Goal: Obtain resource: Download file/media

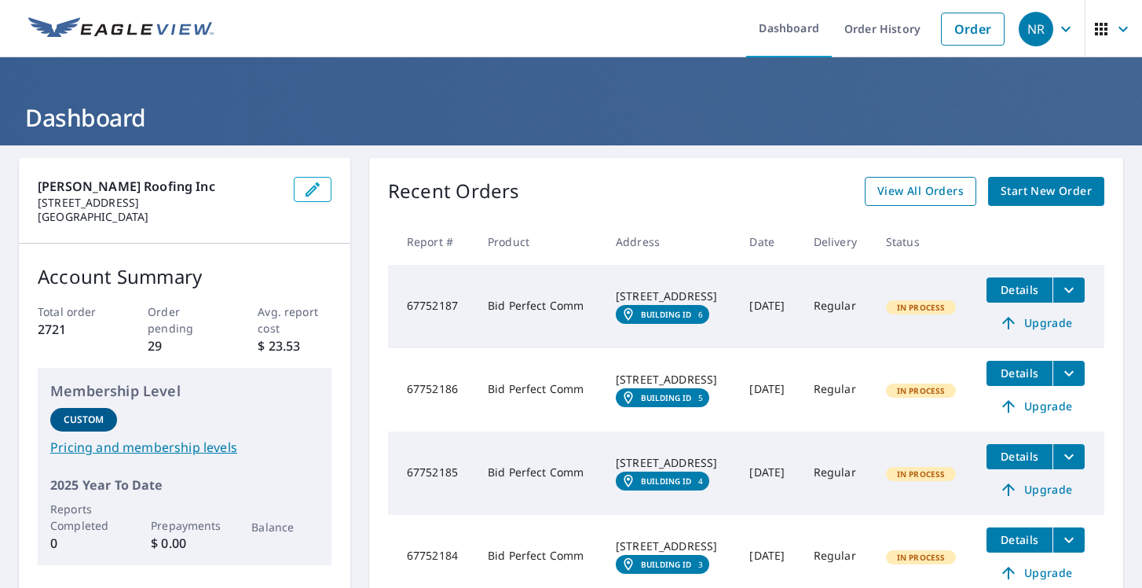
click at [939, 194] on span "View All Orders" at bounding box center [921, 192] width 86 height 20
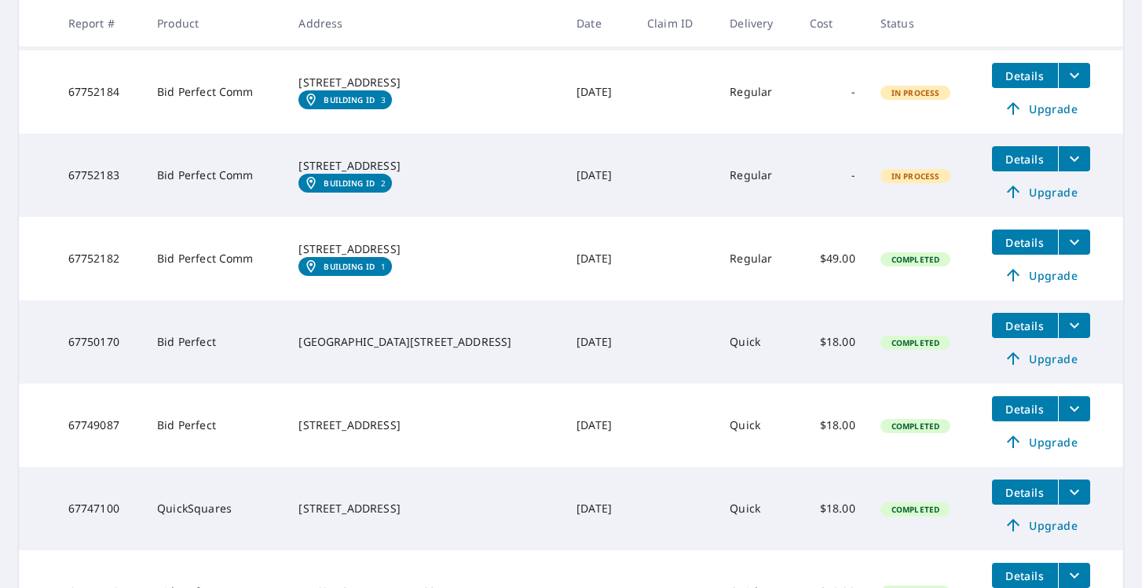
scroll to position [573, 0]
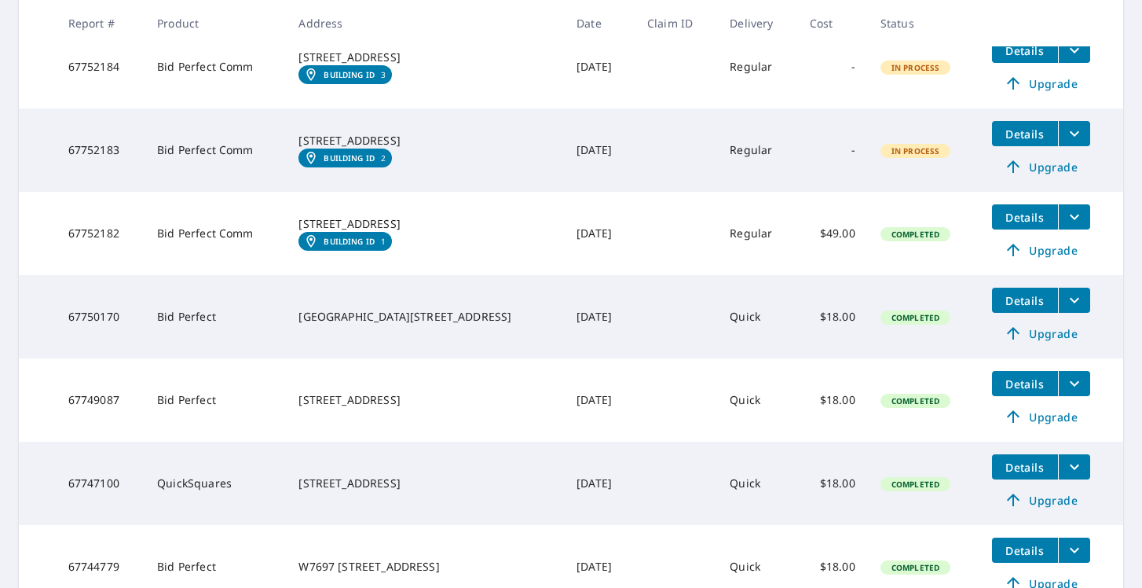
click at [1065, 305] on icon "filesDropdownBtn-67750170" at bounding box center [1074, 300] width 19 height 19
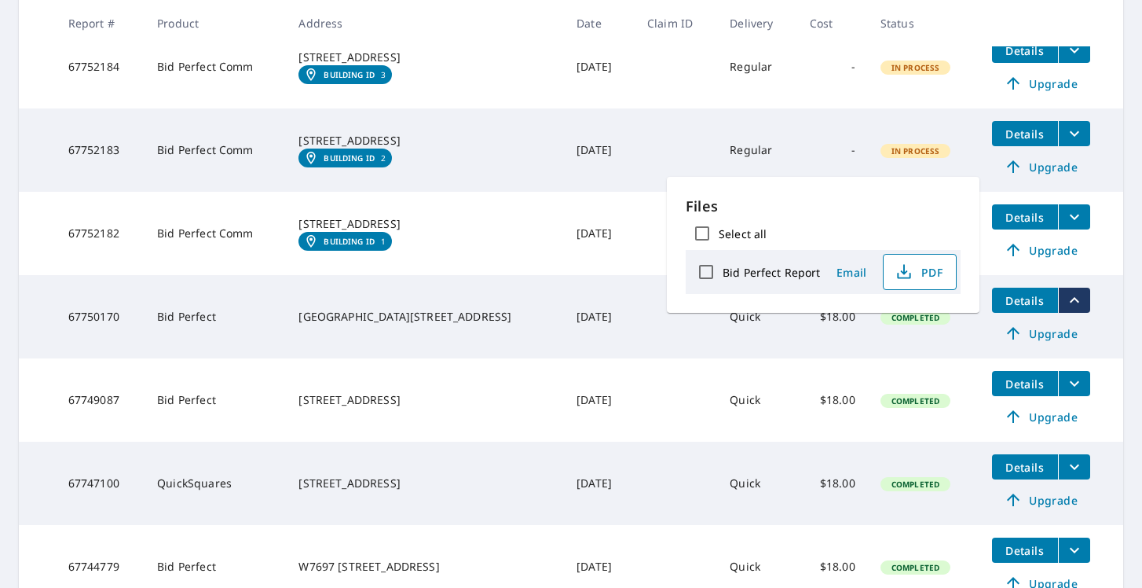
click at [900, 271] on icon "button" at bounding box center [903, 269] width 7 height 10
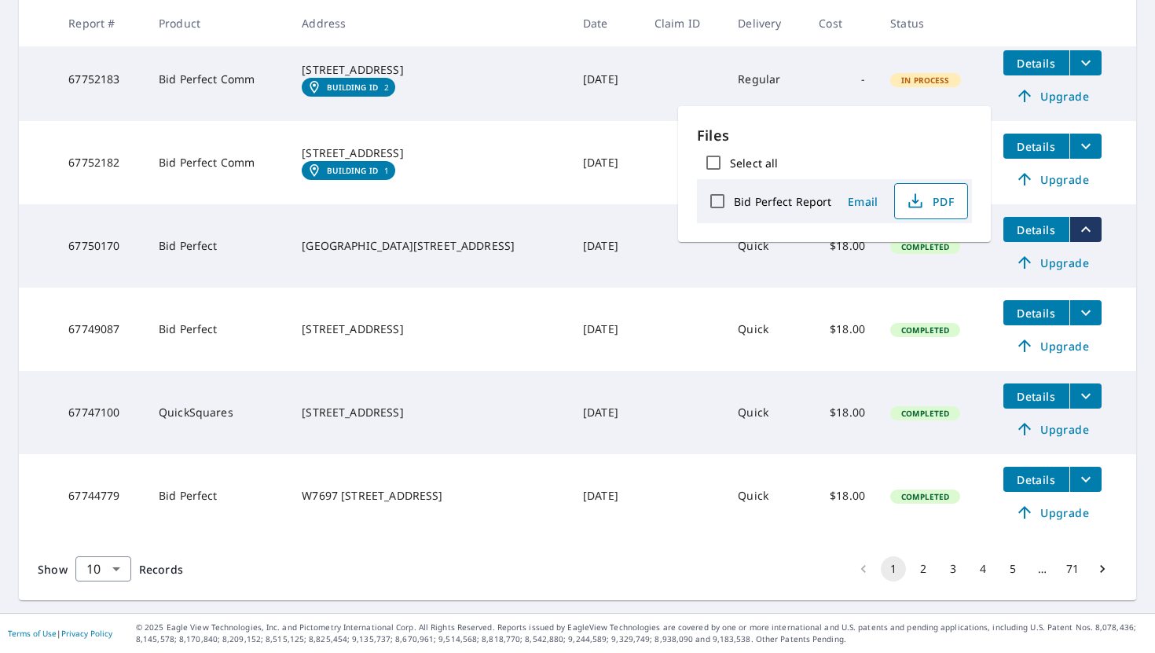
scroll to position [644, 0]
click at [1042, 316] on span "Details" at bounding box center [1036, 313] width 47 height 15
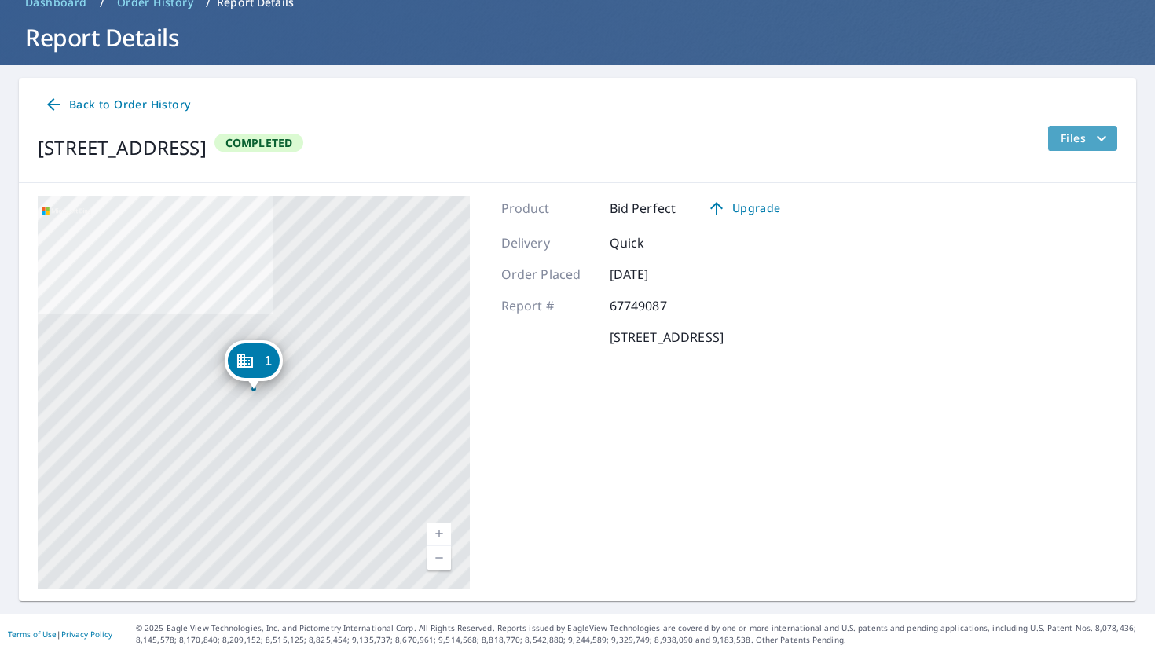
click at [1073, 139] on span "Files" at bounding box center [1086, 138] width 50 height 19
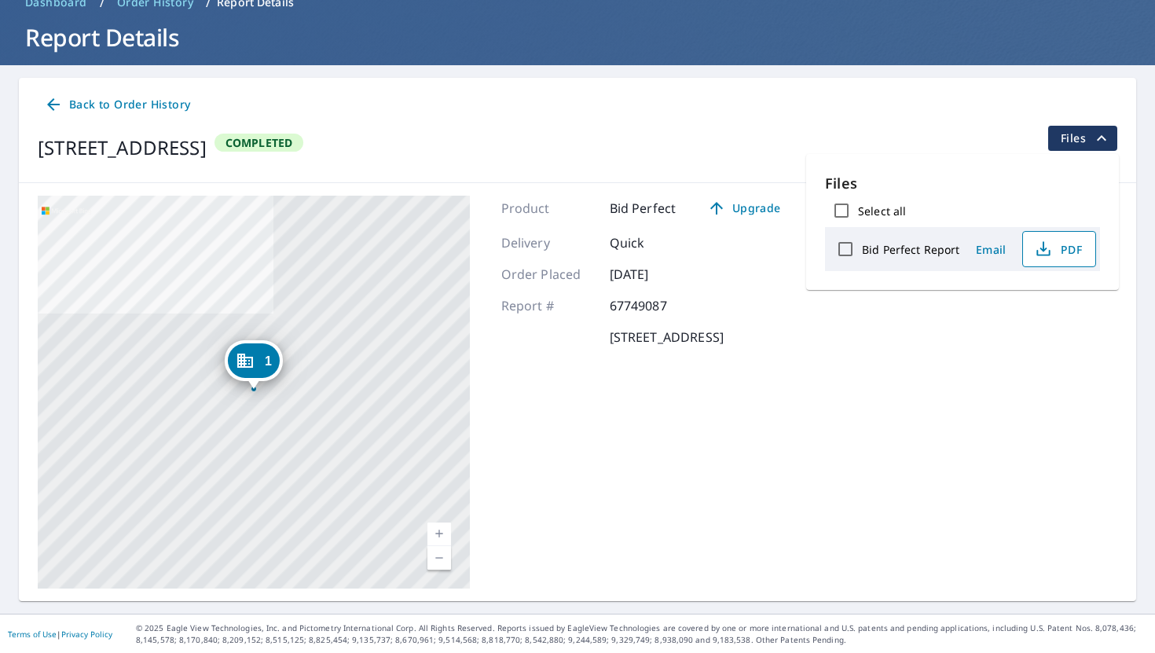
click at [1050, 264] on button "PDF" at bounding box center [1059, 249] width 74 height 36
